Goal: Task Accomplishment & Management: Use online tool/utility

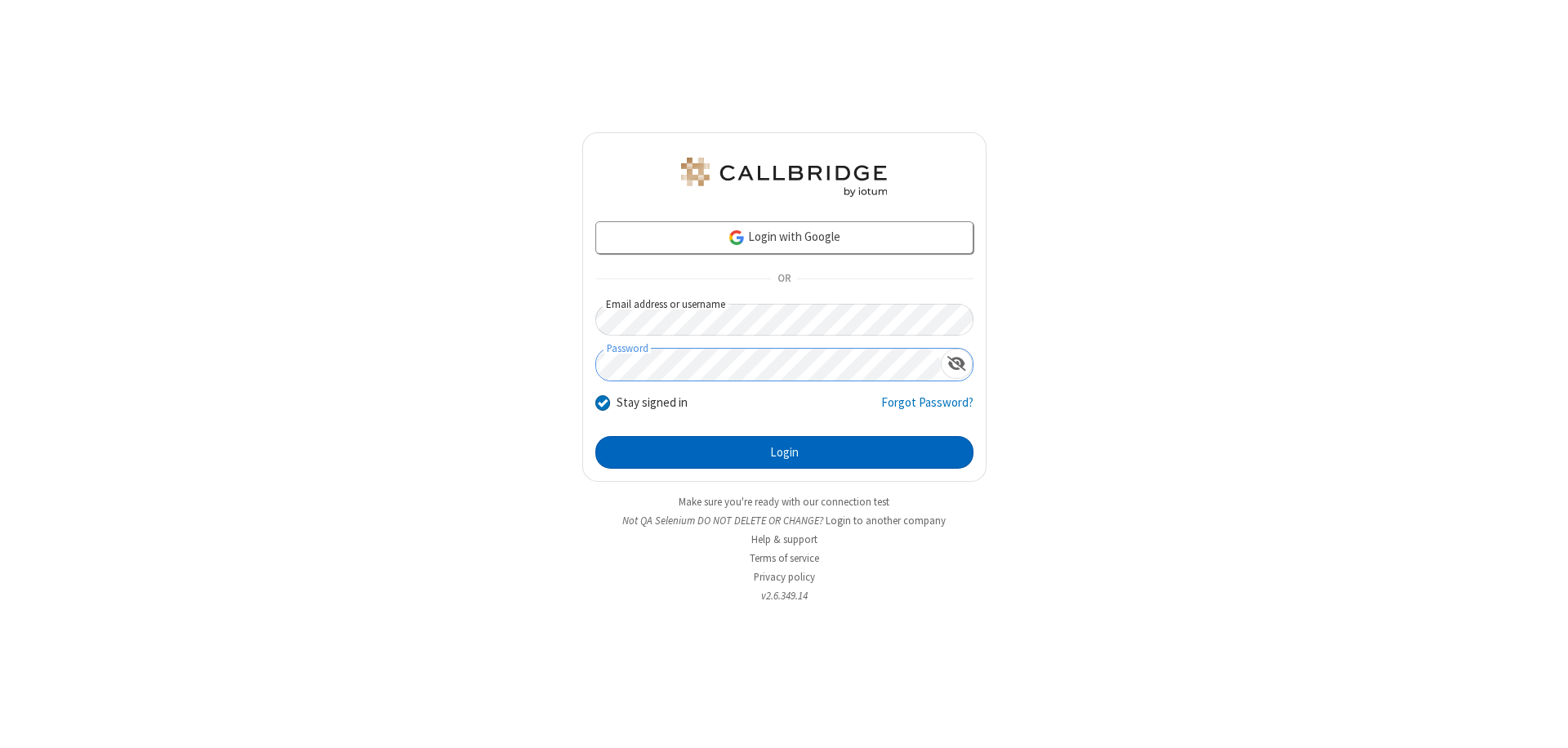
click at [784, 453] on button "Login" at bounding box center [784, 453] width 378 height 33
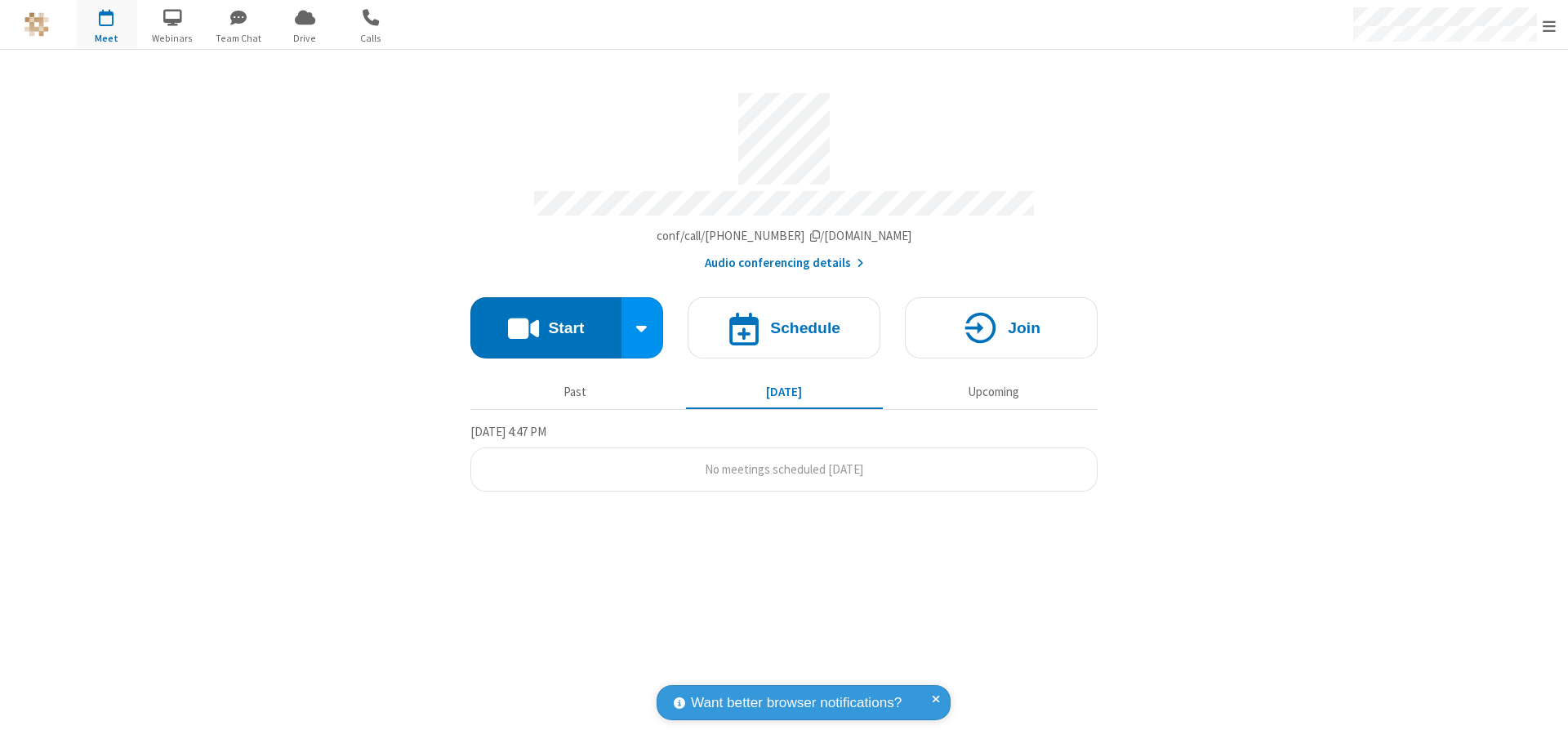
click at [546, 320] on button "Start" at bounding box center [546, 327] width 151 height 61
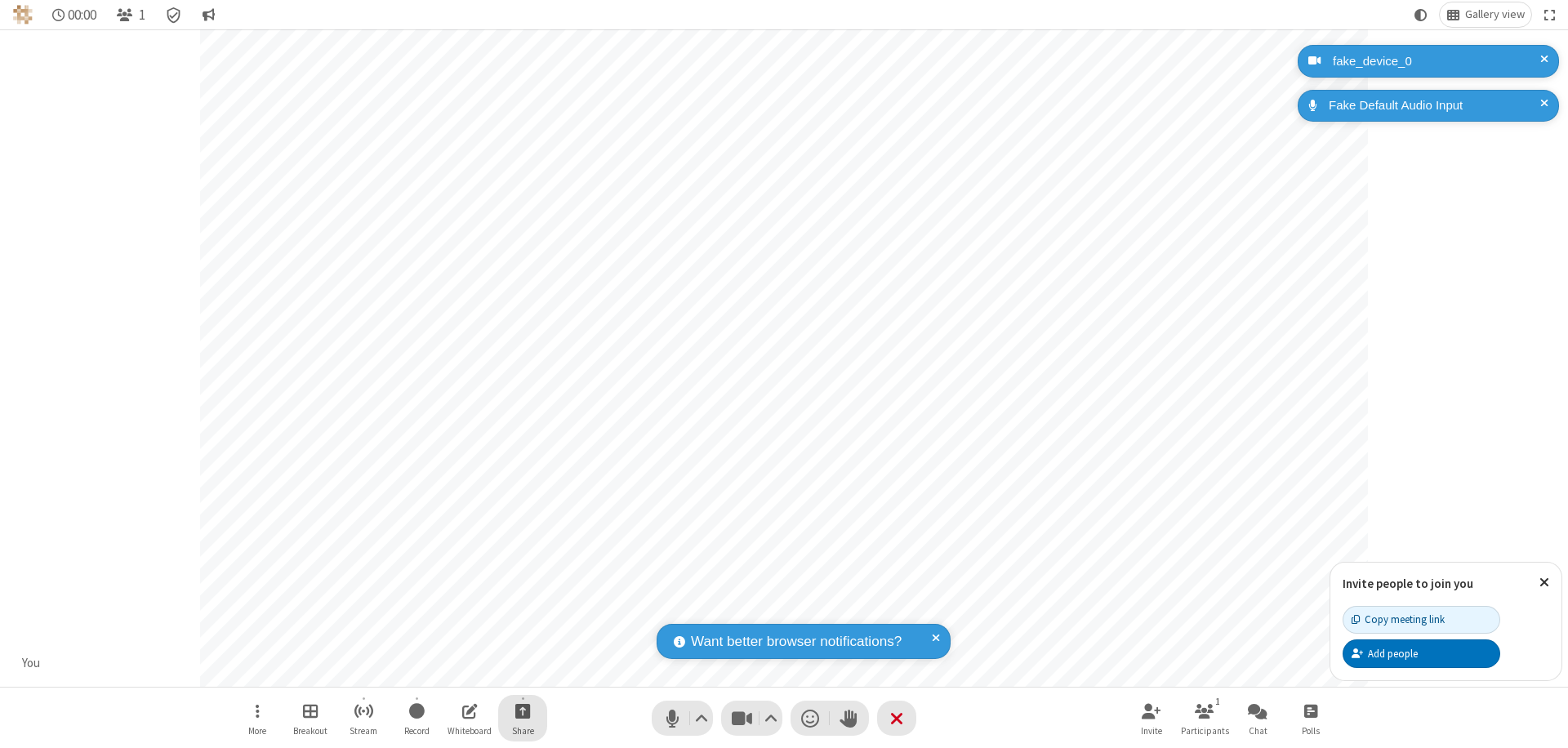
click at [522, 711] on span "Start sharing" at bounding box center [523, 711] width 16 height 20
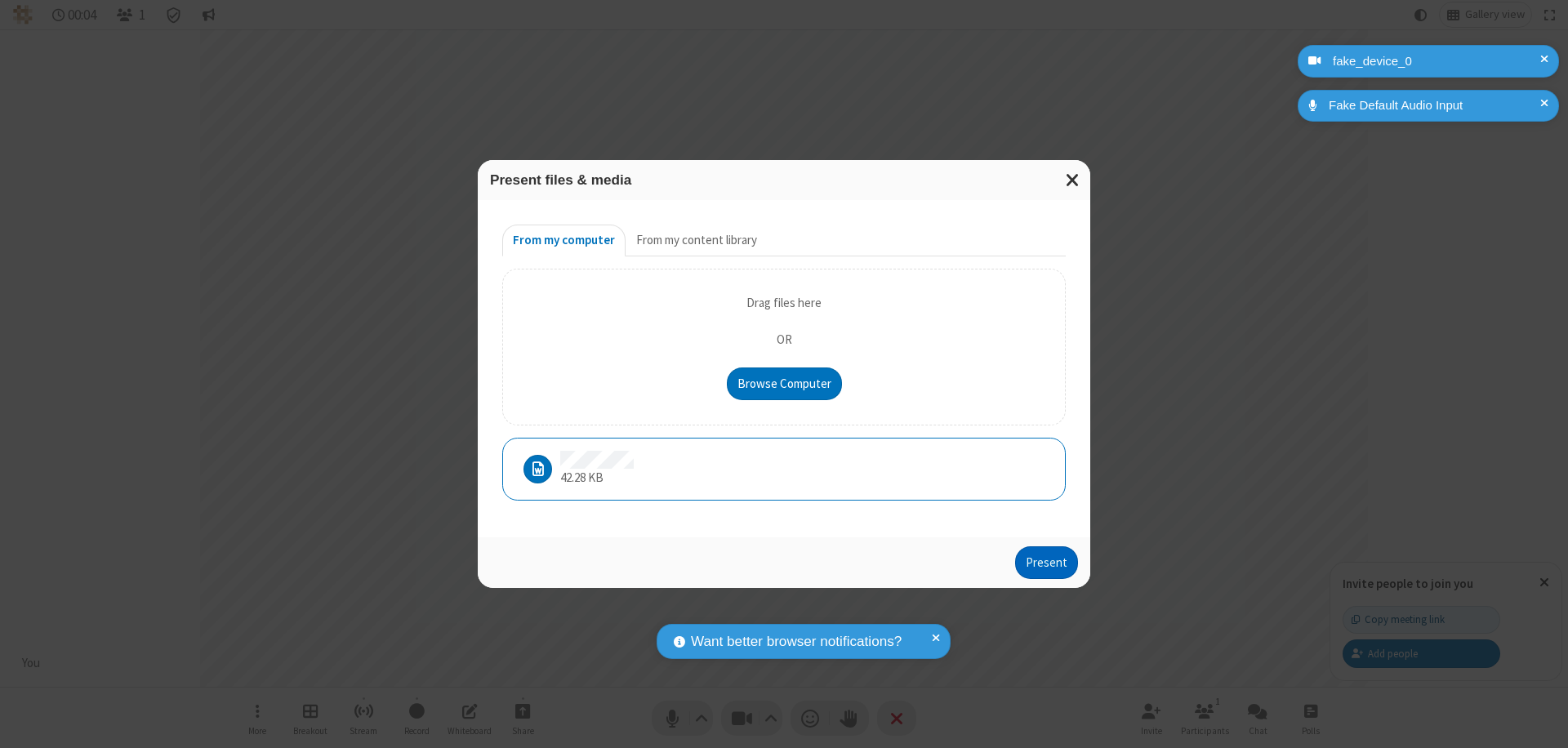
click at [1047, 562] on button "Present" at bounding box center [1046, 563] width 63 height 33
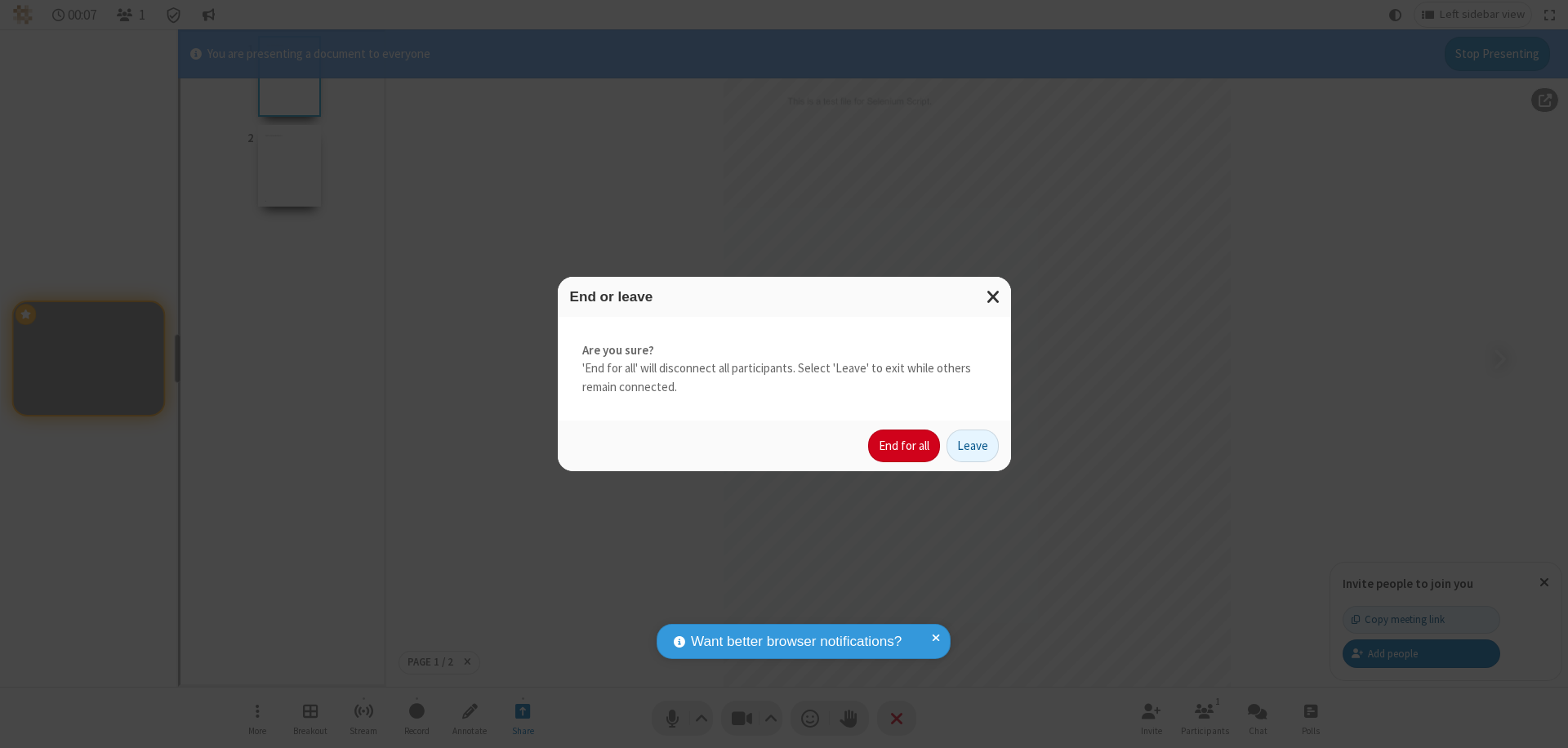
click at [905, 446] on button "End for all" at bounding box center [904, 446] width 72 height 33
